Goal: Task Accomplishment & Management: Complete application form

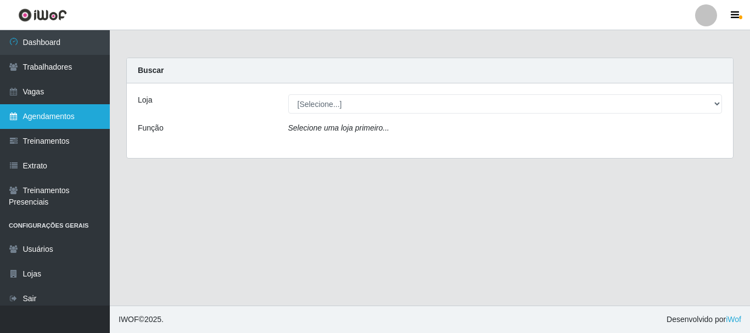
click at [49, 119] on link "Agendamentos" at bounding box center [55, 116] width 110 height 25
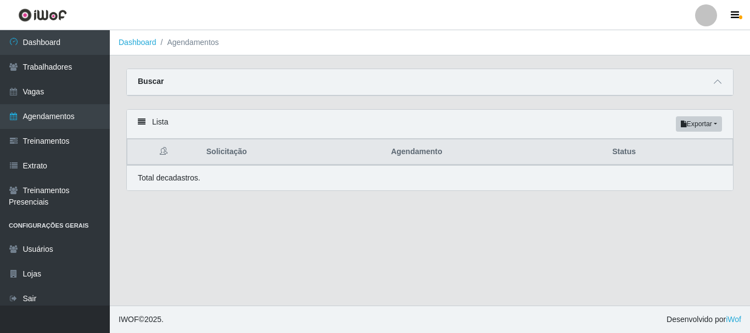
click at [261, 88] on div "Buscar" at bounding box center [430, 82] width 606 height 26
click at [269, 81] on div "Buscar" at bounding box center [430, 82] width 606 height 26
click at [716, 82] on icon at bounding box center [717, 82] width 8 height 8
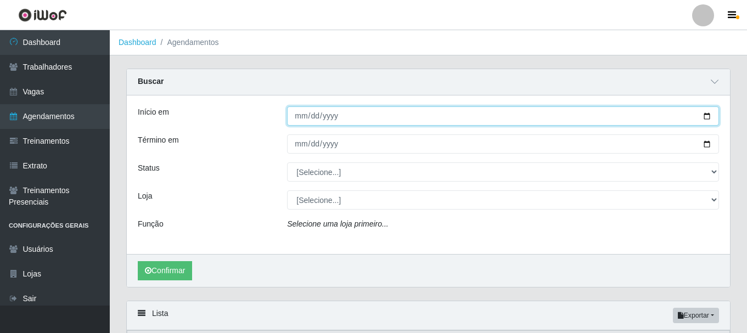
click at [303, 115] on input "Início em" at bounding box center [503, 115] width 432 height 19
type input "[DATE]"
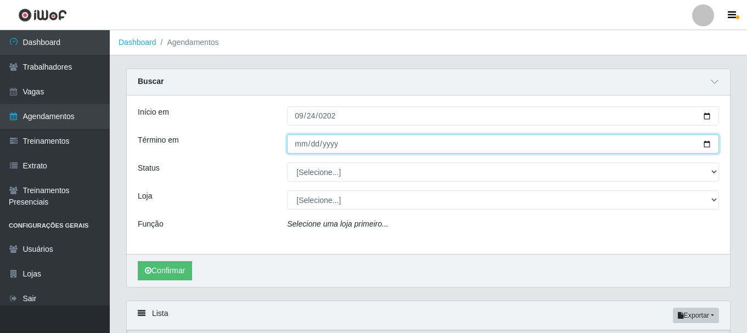
click at [300, 148] on input "Término em" at bounding box center [503, 143] width 432 height 19
type input "[DATE]"
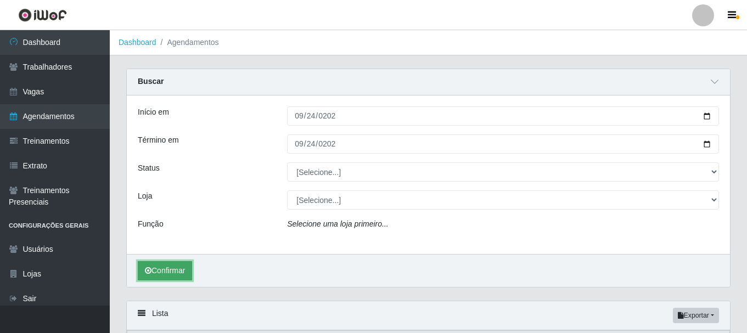
click at [171, 266] on button "Confirmar" at bounding box center [165, 270] width 54 height 19
click at [182, 270] on button "Confirmar" at bounding box center [165, 270] width 54 height 19
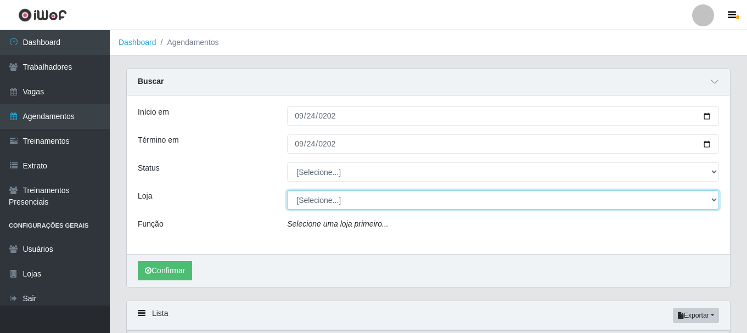
click at [325, 199] on select "[Selecione...] O Cestão - [GEOGRAPHIC_DATA]" at bounding box center [503, 199] width 432 height 19
select select "238"
click at [287, 191] on select "[Selecione...] O Cestão - [GEOGRAPHIC_DATA]" at bounding box center [503, 199] width 432 height 19
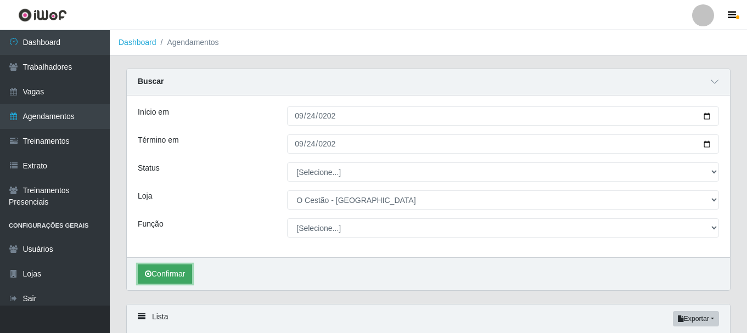
click at [160, 273] on button "Confirmar" at bounding box center [165, 274] width 54 height 19
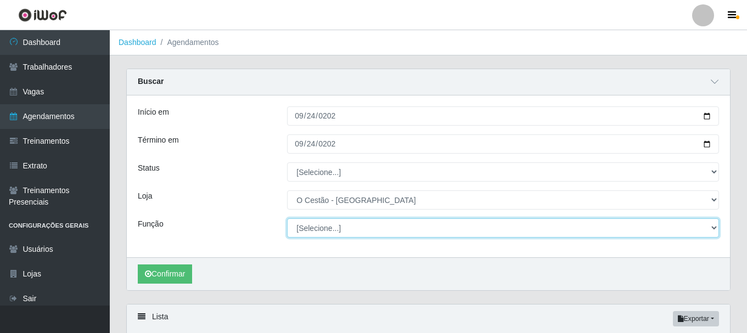
click at [310, 226] on select "[Selecione...] ASG ASG + ASG ++ Auxiliar de Estoque Auxiliar de Estoque + Auxil…" at bounding box center [503, 227] width 432 height 19
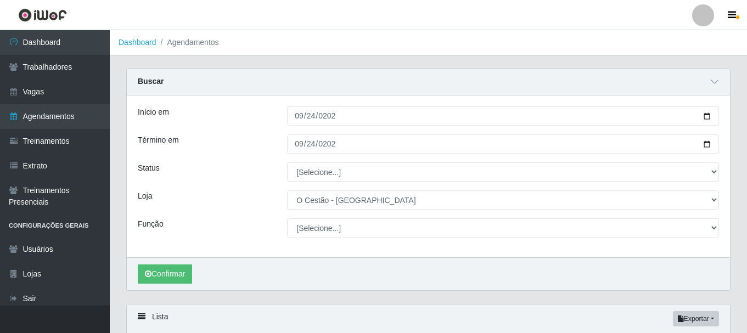
click at [245, 213] on div "Início em 2025-09-24 Término em 2025-09-24 Status [Selecione...] AGENDADO AGUAR…" at bounding box center [428, 176] width 603 height 162
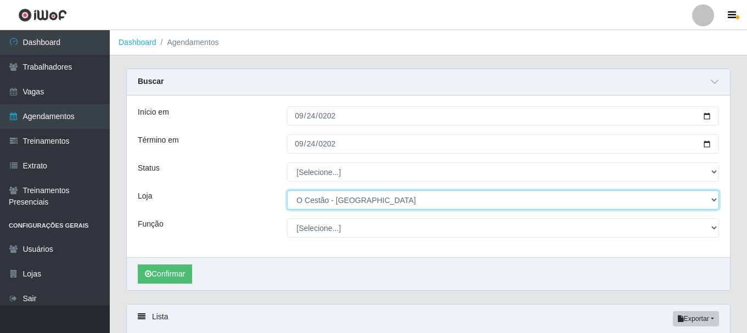
click at [340, 198] on select "[Selecione...] O Cestão - Bayeux" at bounding box center [503, 199] width 432 height 19
click at [287, 191] on select "[Selecione...] O Cestão - Bayeux" at bounding box center [503, 199] width 432 height 19
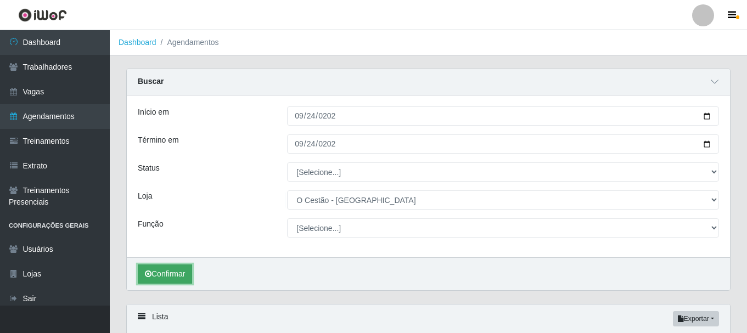
click at [169, 271] on button "Confirmar" at bounding box center [165, 274] width 54 height 19
click at [171, 271] on button "Confirmar" at bounding box center [165, 274] width 54 height 19
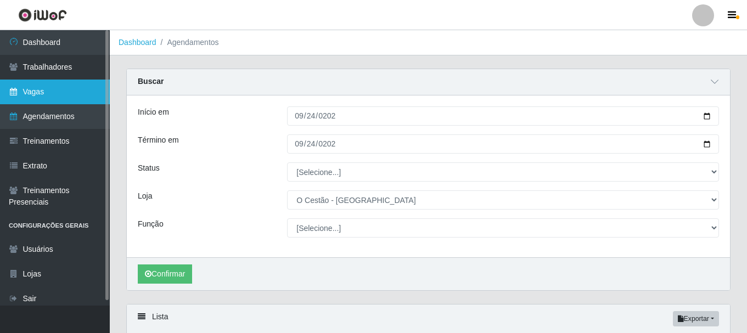
click at [61, 92] on link "Vagas" at bounding box center [55, 92] width 110 height 25
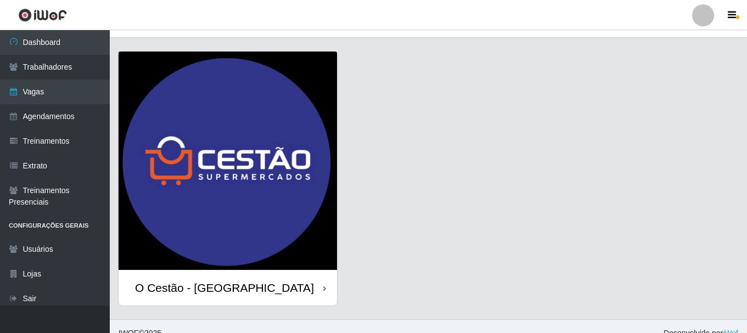
scroll to position [31, 0]
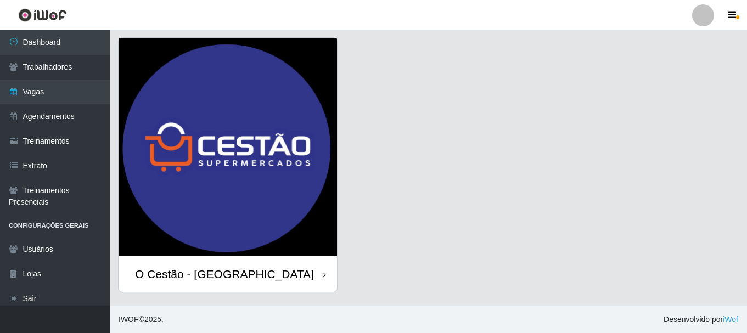
click at [325, 273] on icon at bounding box center [324, 275] width 3 height 8
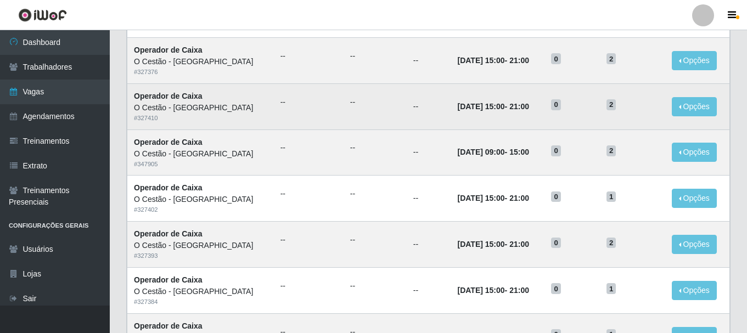
scroll to position [274, 0]
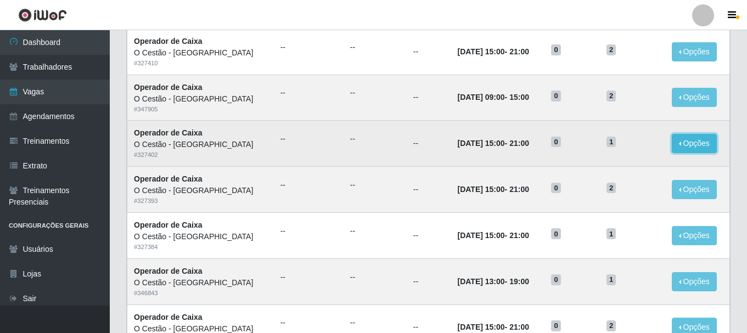
click at [684, 146] on button "Opções" at bounding box center [694, 143] width 45 height 19
click at [638, 149] on button "Editar" at bounding box center [626, 145] width 87 height 23
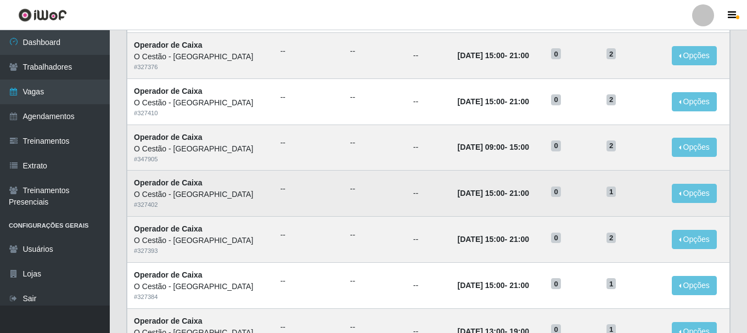
scroll to position [165, 0]
